Goal: Information Seeking & Learning: Learn about a topic

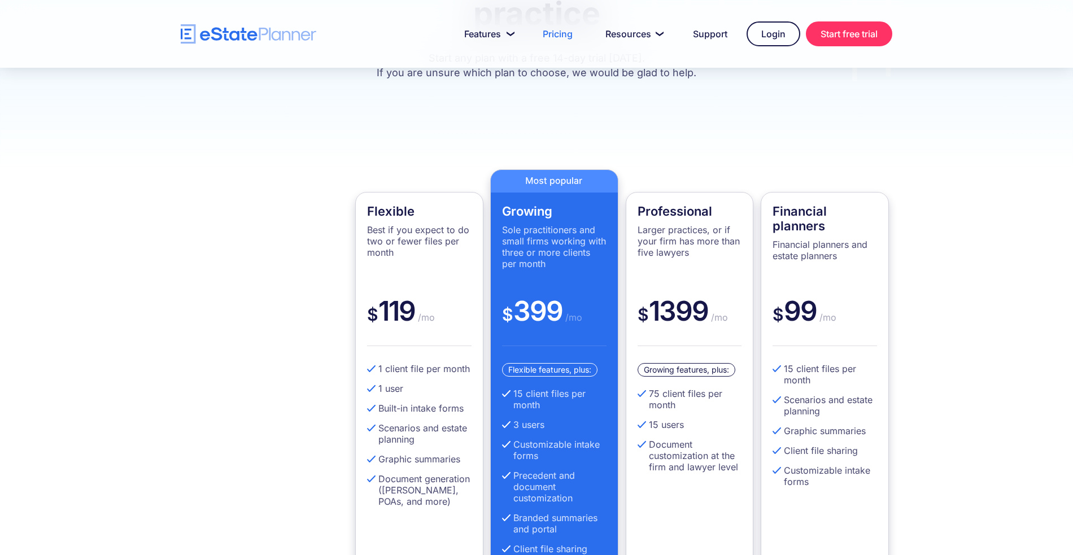
click at [722, 127] on div "Flexible Best if you expect to do two or fewer files per month $ 119 /mo 1 clie…" at bounding box center [536, 389] width 1073 height 524
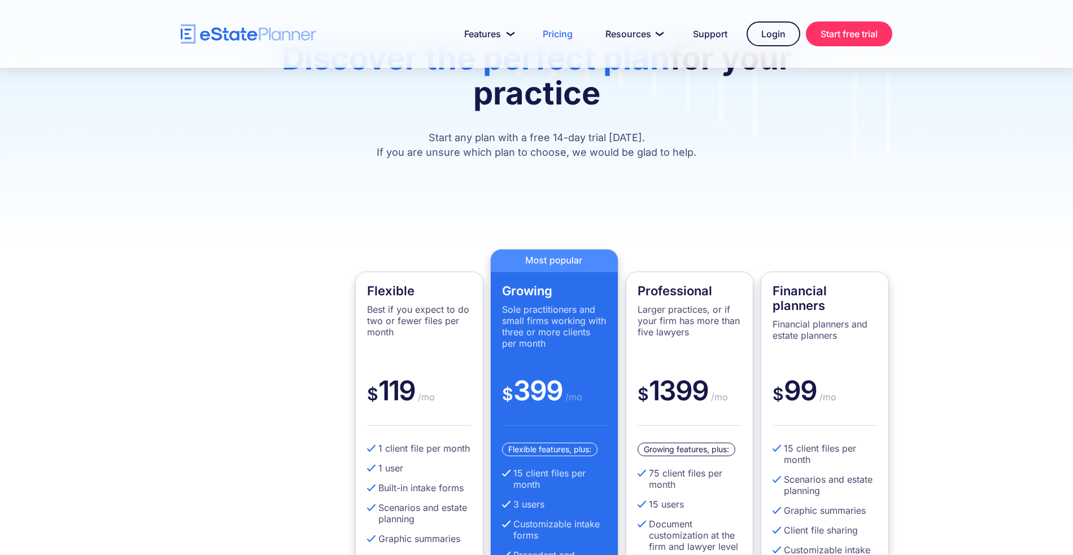
scroll to position [235, 0]
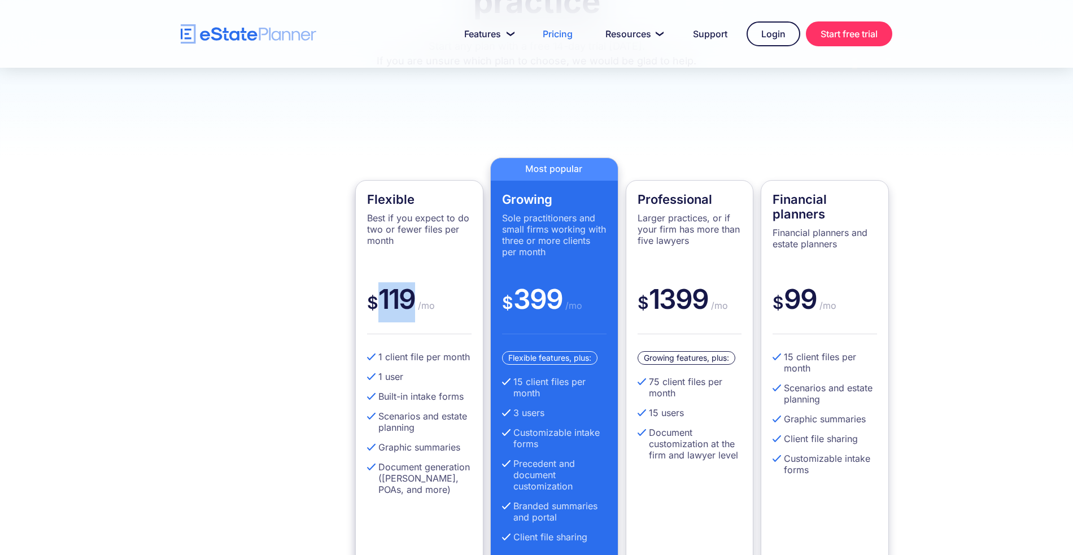
drag, startPoint x: 376, startPoint y: 275, endPoint x: 410, endPoint y: 276, distance: 34.4
click at [410, 282] on div "$ 119 /mo" at bounding box center [419, 308] width 104 height 52
drag, startPoint x: 513, startPoint y: 362, endPoint x: 524, endPoint y: 361, distance: 11.9
click at [524, 376] on li "15 client files per month" at bounding box center [554, 387] width 104 height 23
drag, startPoint x: 416, startPoint y: 272, endPoint x: 379, endPoint y: 279, distance: 38.0
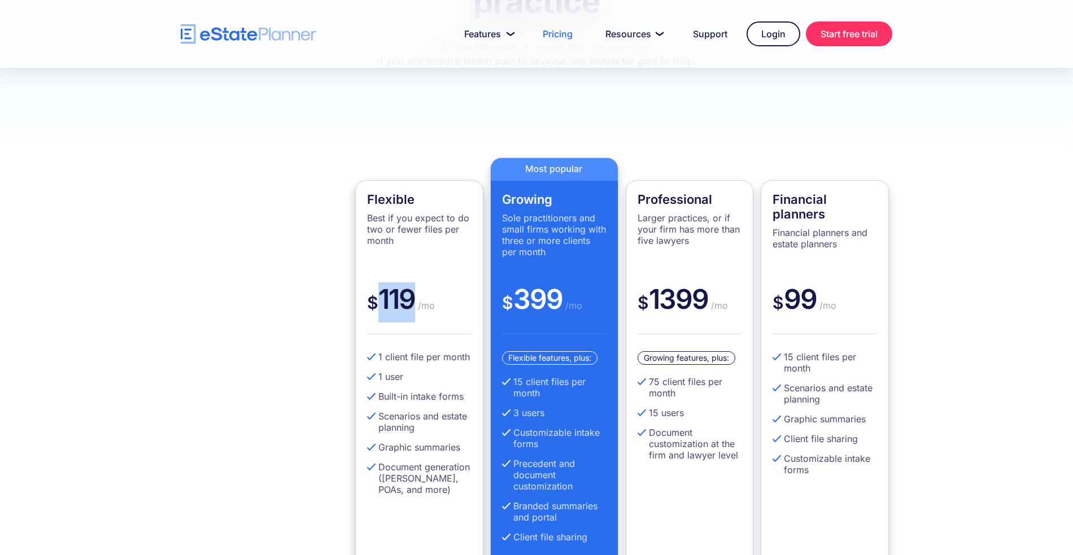
click at [379, 282] on div "$ 119 /mo" at bounding box center [419, 308] width 104 height 52
click at [422, 295] on div "$ 119 /mo" at bounding box center [419, 308] width 104 height 52
drag, startPoint x: 367, startPoint y: 175, endPoint x: 415, endPoint y: 174, distance: 48.0
click at [415, 192] on h4 "Flexible" at bounding box center [419, 199] width 104 height 15
click at [482, 185] on div "Flexible Best if you expect to do two or fewer files per month $ 119 /mo 1 clie…" at bounding box center [419, 388] width 128 height 417
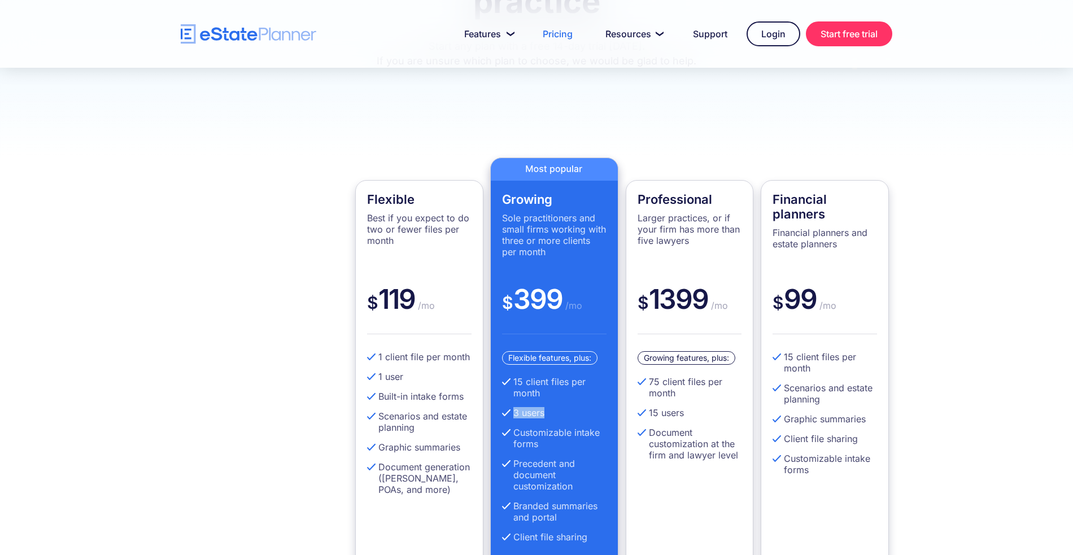
drag, startPoint x: 555, startPoint y: 392, endPoint x: 511, endPoint y: 389, distance: 44.7
click at [511, 407] on li "3 users" at bounding box center [554, 412] width 104 height 11
drag, startPoint x: 595, startPoint y: 514, endPoint x: 515, endPoint y: 513, distance: 79.6
click at [515, 531] on li "Client file sharing" at bounding box center [554, 536] width 104 height 11
drag, startPoint x: 566, startPoint y: 492, endPoint x: 511, endPoint y: 485, distance: 55.2
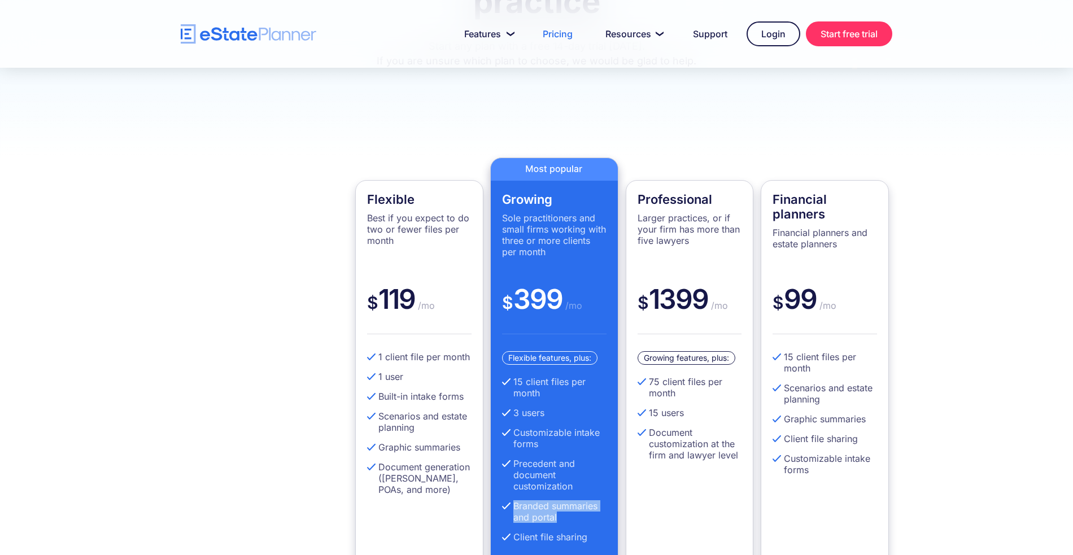
click at [511, 500] on li "Branded summaries and portal" at bounding box center [554, 511] width 104 height 23
click at [565, 500] on li "Branded summaries and portal" at bounding box center [554, 511] width 104 height 23
drag, startPoint x: 417, startPoint y: 275, endPoint x: 380, endPoint y: 278, distance: 36.8
click at [380, 282] on div "$ 119 /mo" at bounding box center [419, 308] width 104 height 52
drag, startPoint x: 386, startPoint y: 331, endPoint x: 376, endPoint y: 331, distance: 10.2
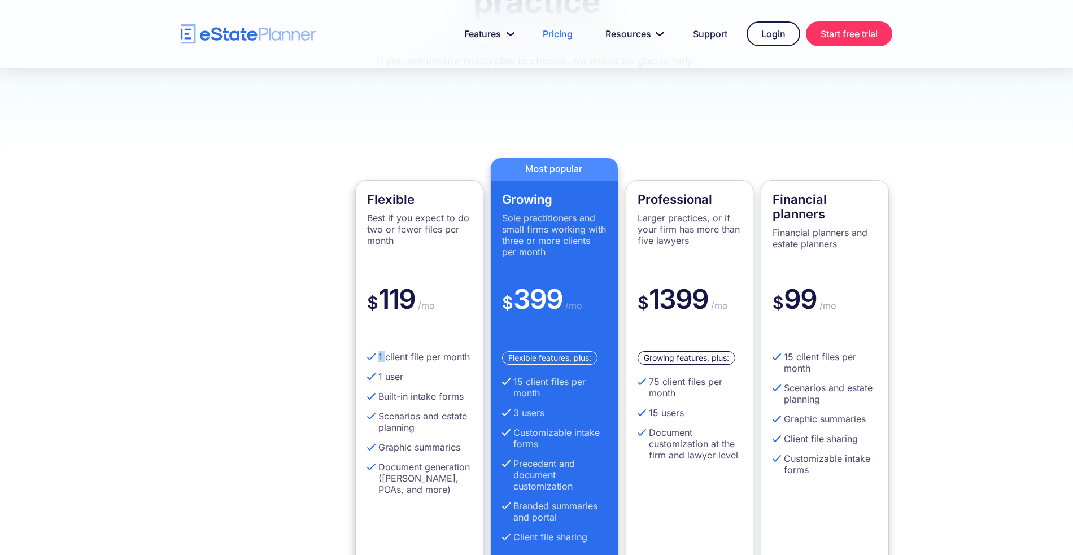
click at [376, 351] on li "1 client file per month" at bounding box center [419, 356] width 104 height 11
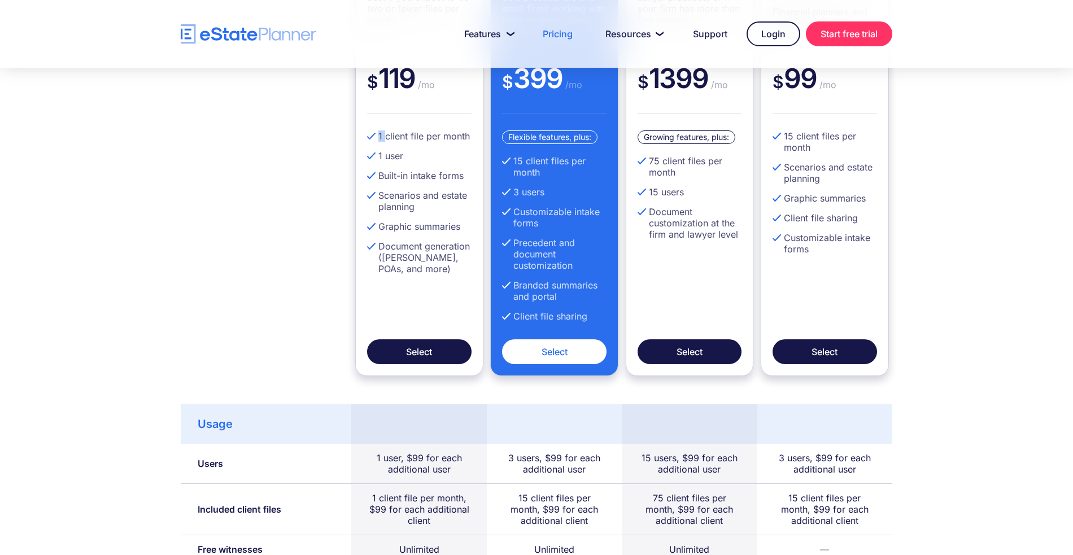
scroll to position [457, 0]
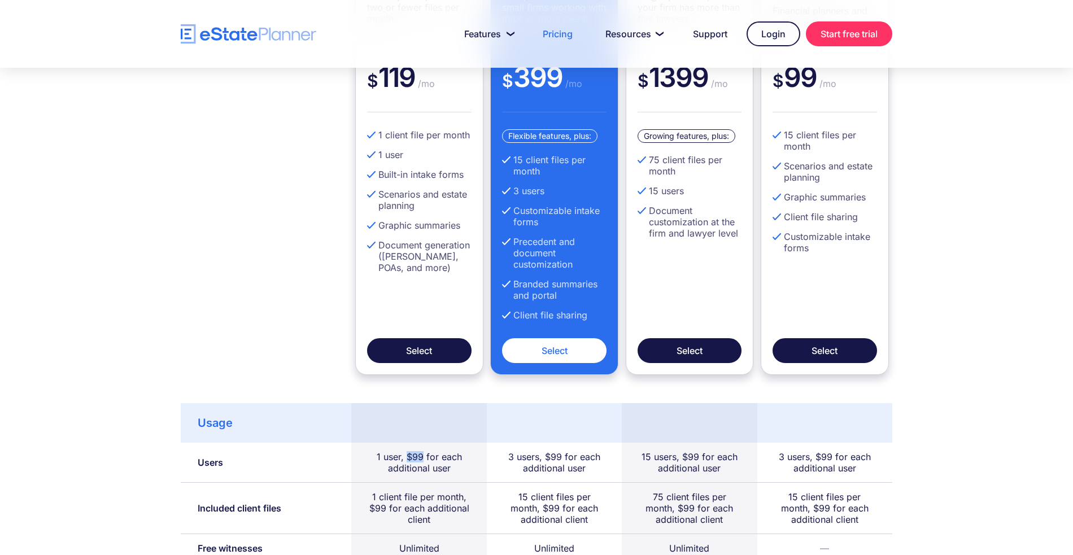
drag, startPoint x: 405, startPoint y: 430, endPoint x: 421, endPoint y: 431, distance: 15.9
click at [421, 451] on div "1 user, $99 for each additional user" at bounding box center [418, 462] width 101 height 23
drag, startPoint x: 388, startPoint y: 486, endPoint x: 365, endPoint y: 487, distance: 22.6
click at [365, 487] on div "1 client file per month, $99 for each additional client" at bounding box center [418, 508] width 135 height 51
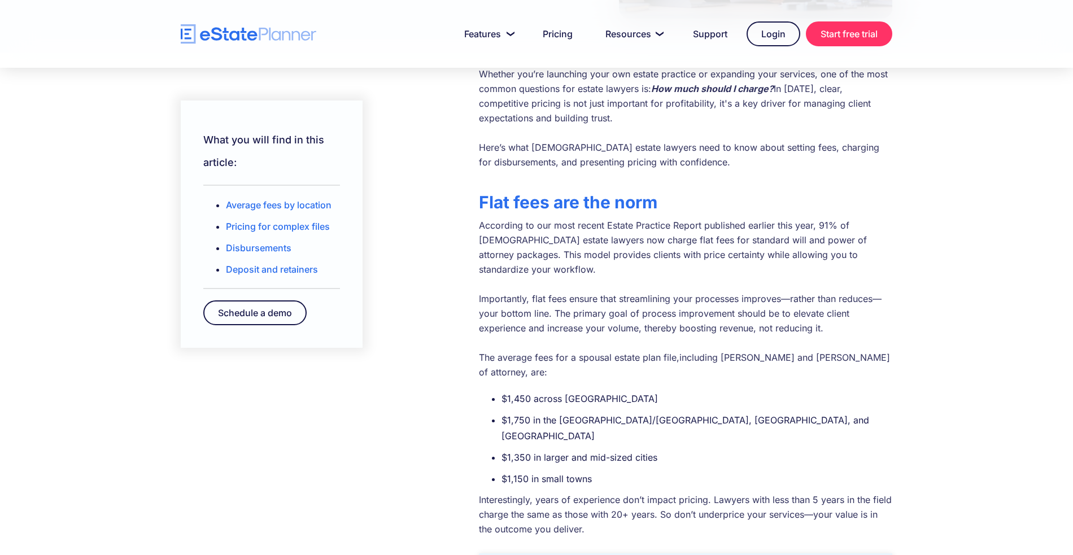
scroll to position [264, 0]
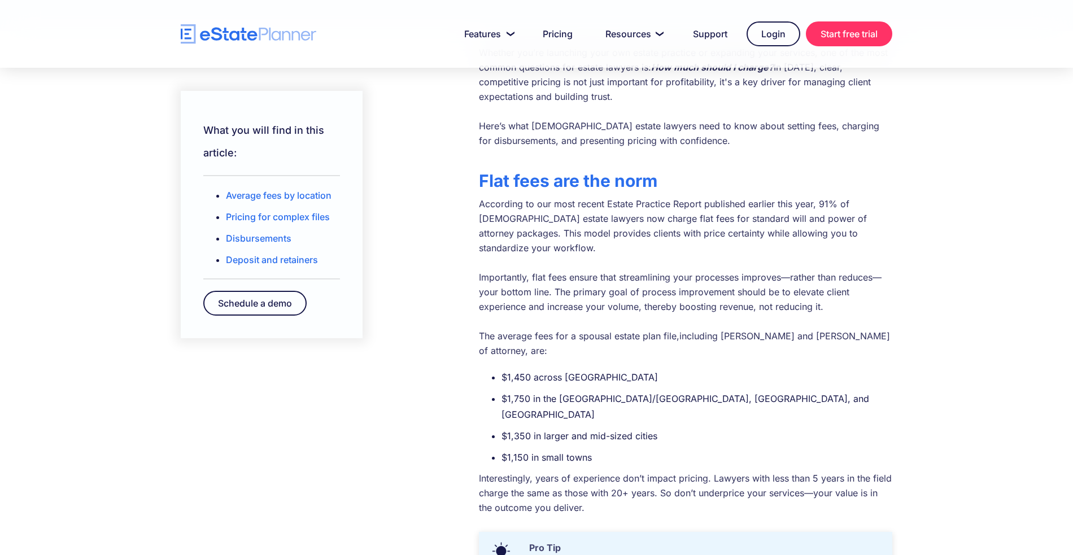
drag, startPoint x: 504, startPoint y: 369, endPoint x: 531, endPoint y: 370, distance: 26.6
click at [531, 391] on li "$1,750 in the Toronto/GTA, Metro Vancouver, and Calgary" at bounding box center [696, 407] width 391 height 32
drag, startPoint x: 532, startPoint y: 370, endPoint x: 504, endPoint y: 370, distance: 28.2
click at [504, 391] on li "$1,750 in the Toronto/GTA, Metro Vancouver, and Calgary" at bounding box center [696, 407] width 391 height 32
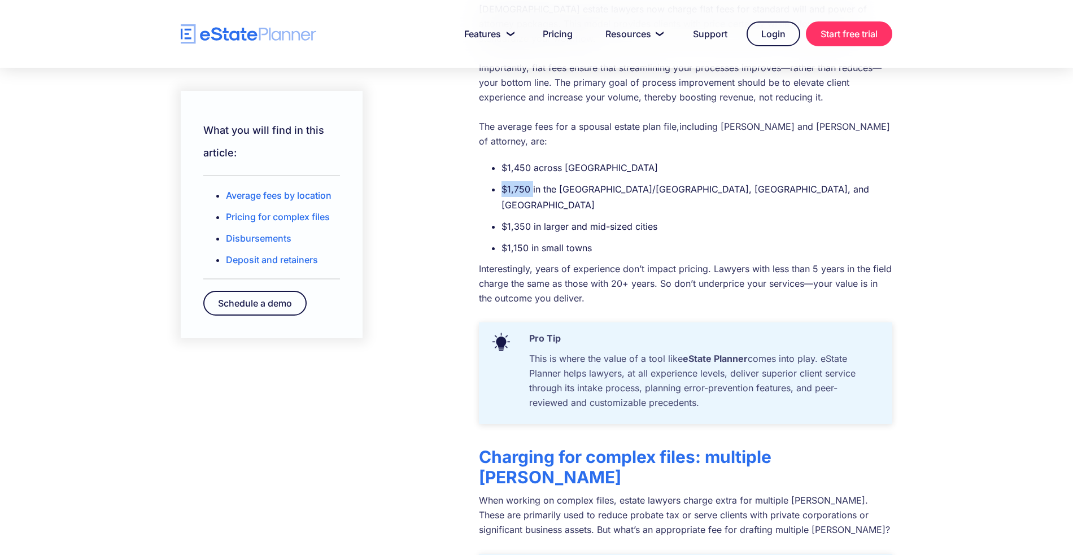
scroll to position [523, 0]
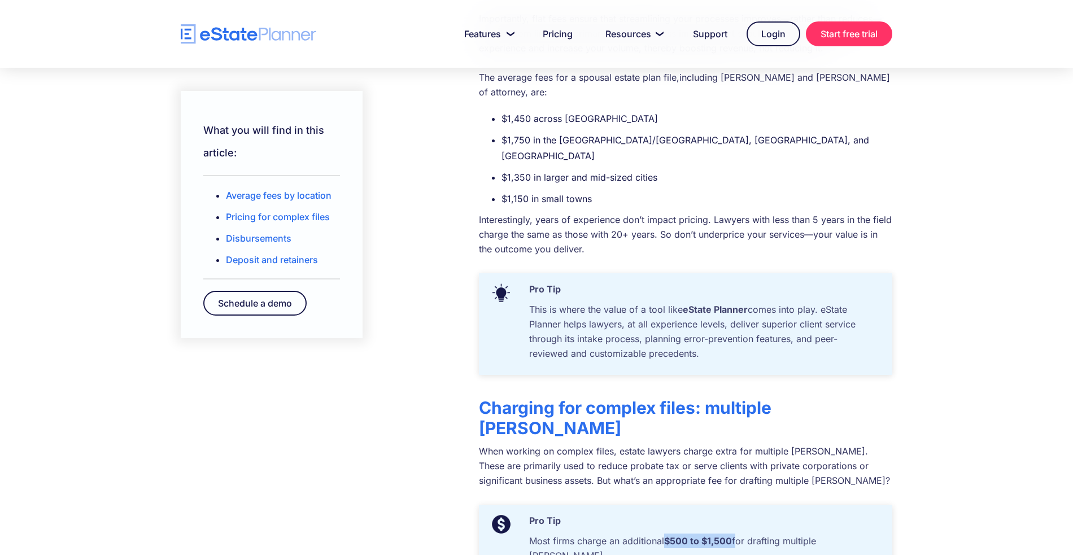
drag, startPoint x: 666, startPoint y: 474, endPoint x: 737, endPoint y: 479, distance: 71.3
click at [737, 533] on p "Most firms charge an additional $500 to $1,500 for drafting multiple wills" at bounding box center [701, 550] width 357 height 35
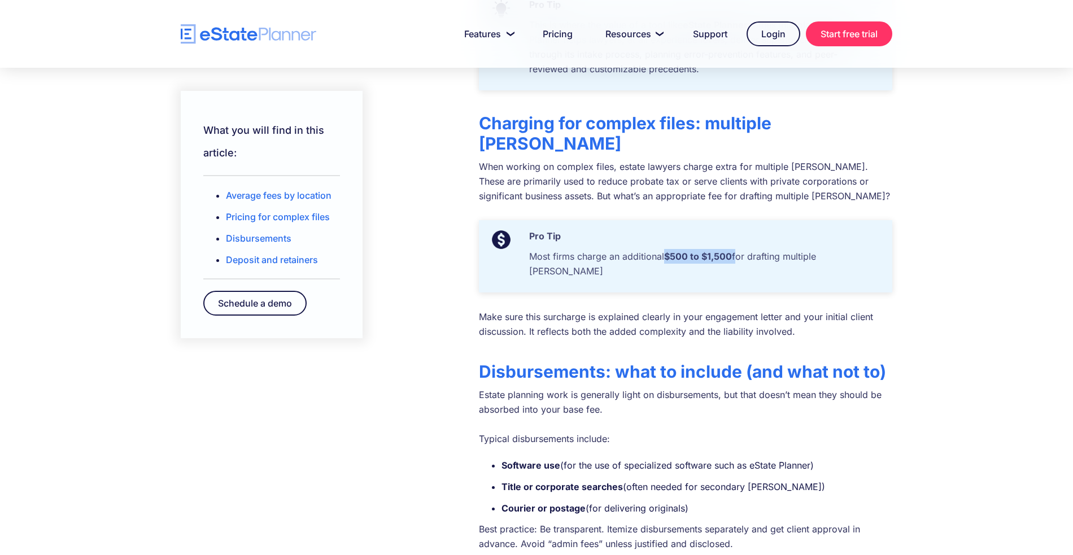
scroll to position [808, 0]
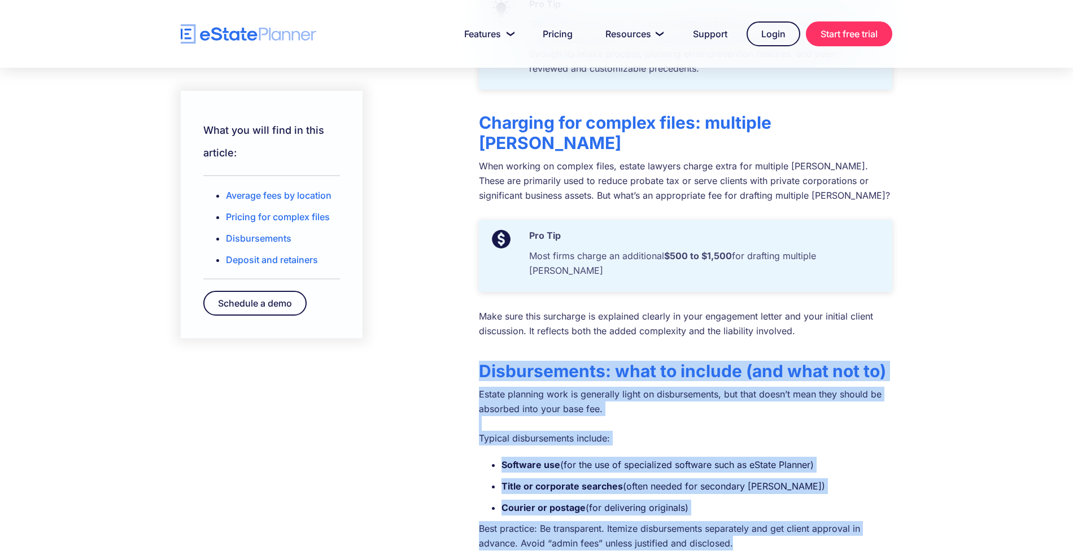
drag, startPoint x: 482, startPoint y: 285, endPoint x: 1040, endPoint y: 467, distance: 586.8
click at [1040, 467] on div "What you will find in this article: Average fees by location Pricing for comple…" at bounding box center [536, 411] width 1073 height 1848
